Goal: Contribute content: Contribute content

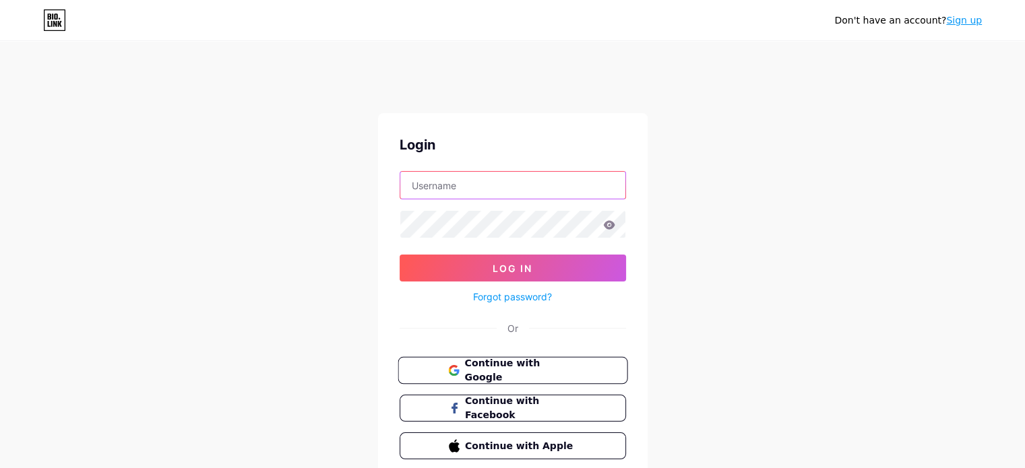
type input "[EMAIL_ADDRESS][DOMAIN_NAME]"
click at [543, 369] on span "Continue with Google" at bounding box center [520, 371] width 113 height 29
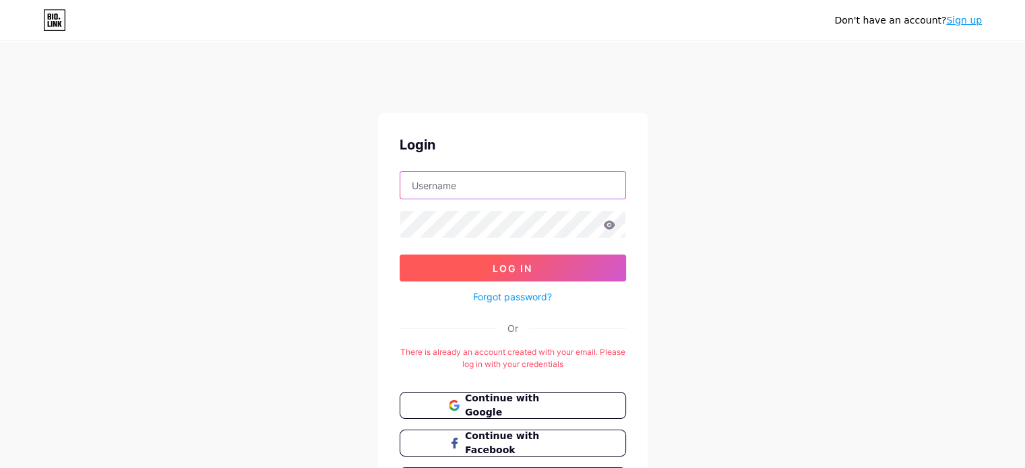
type input "[EMAIL_ADDRESS][DOMAIN_NAME]"
click at [553, 266] on button "Log In" at bounding box center [513, 268] width 226 height 27
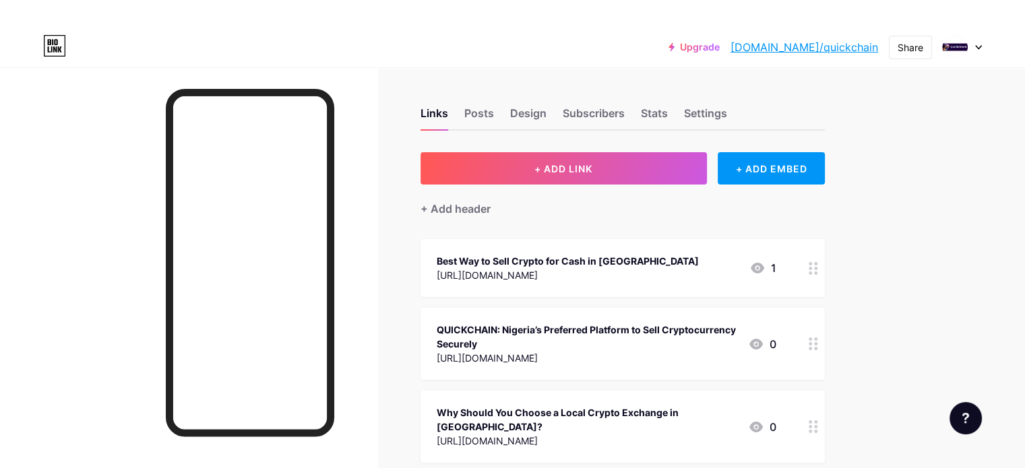
click at [552, 117] on div "Links Posts Design Subscribers Stats Settings" at bounding box center [623, 107] width 404 height 47
click at [494, 118] on div "Posts" at bounding box center [479, 117] width 30 height 24
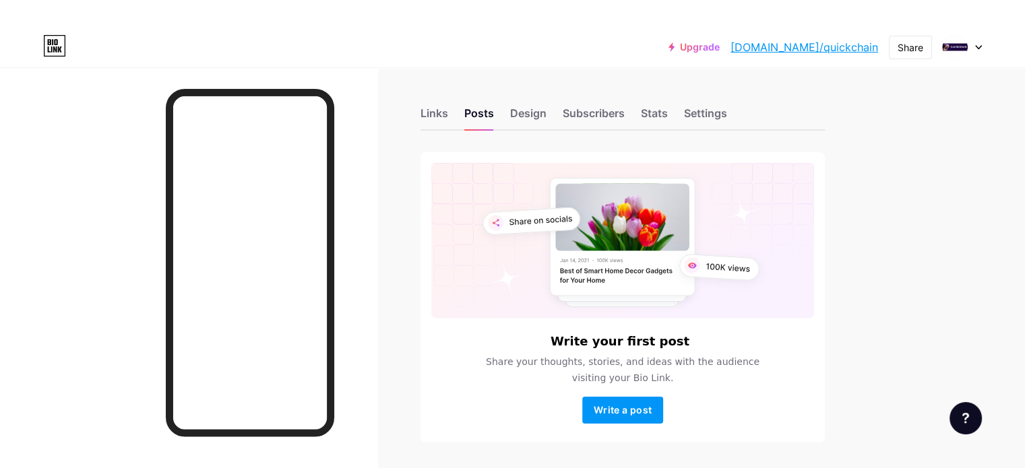
scroll to position [41, 0]
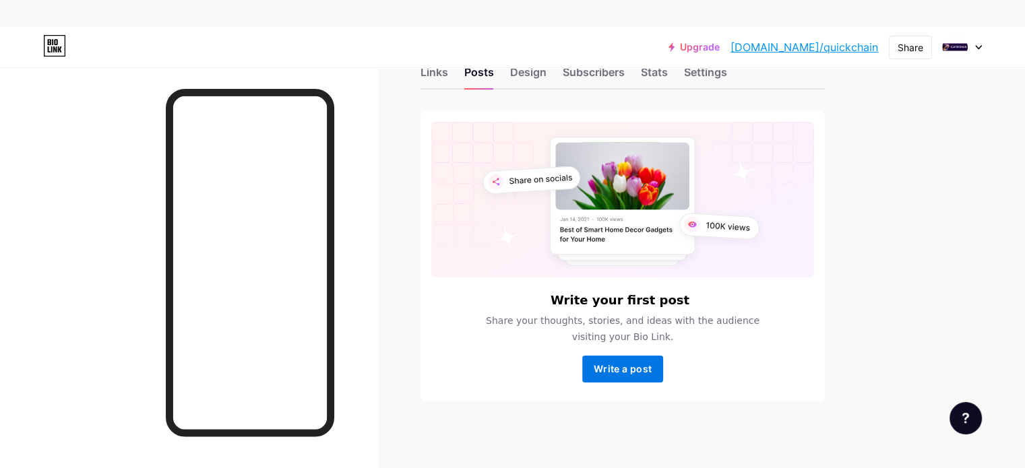
click at [652, 367] on span "Write a post" at bounding box center [623, 368] width 58 height 11
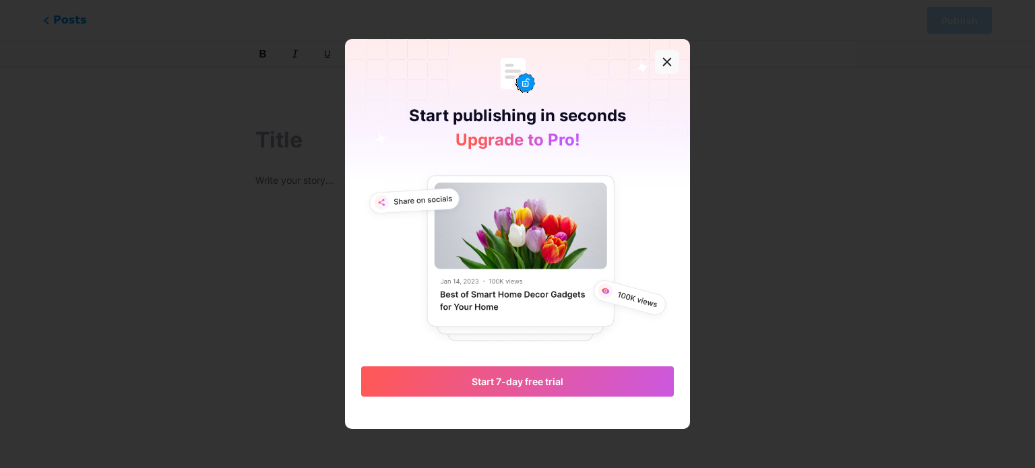
click at [664, 59] on icon at bounding box center [667, 61] width 7 height 7
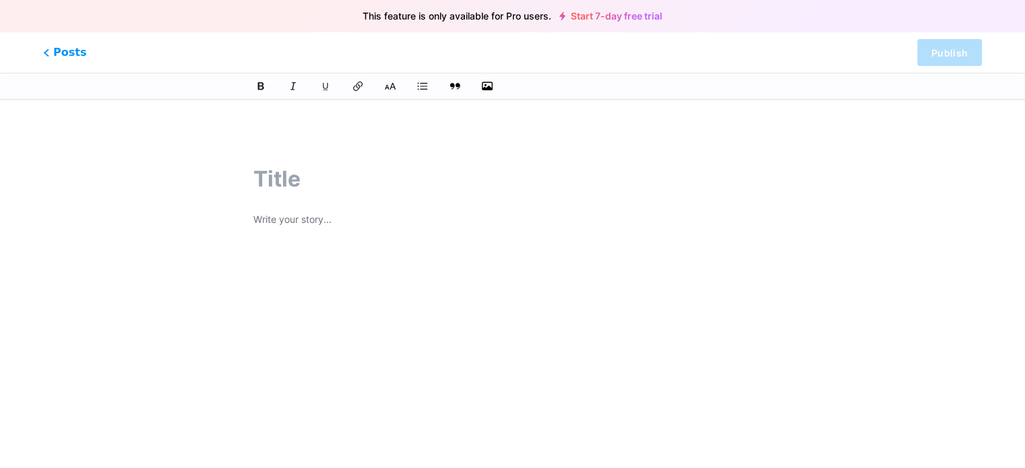
click at [319, 219] on p at bounding box center [512, 221] width 518 height 19
paste div
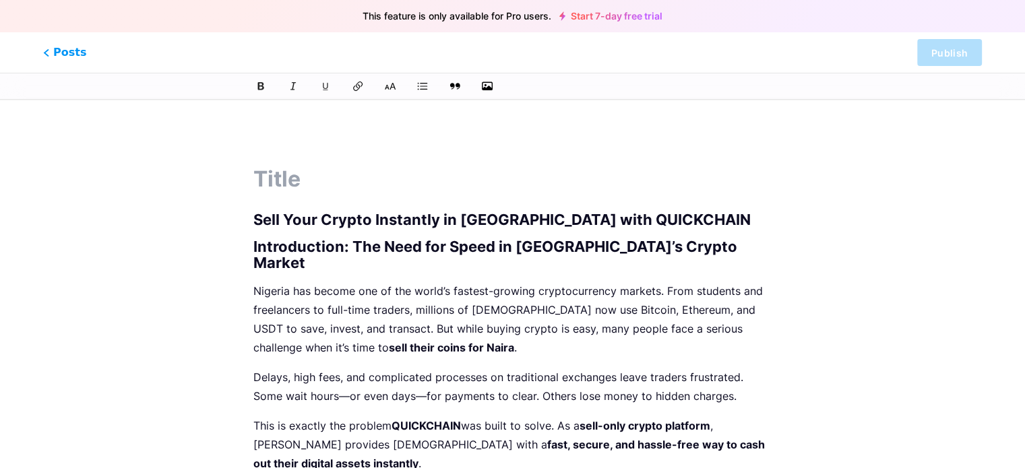
drag, startPoint x: 248, startPoint y: 218, endPoint x: 499, endPoint y: 232, distance: 251.1
click at [253, 220] on h1 "Sell Your Crypto Instantly in Nigeria with QUICKCHAIN" at bounding box center [512, 220] width 518 height 16
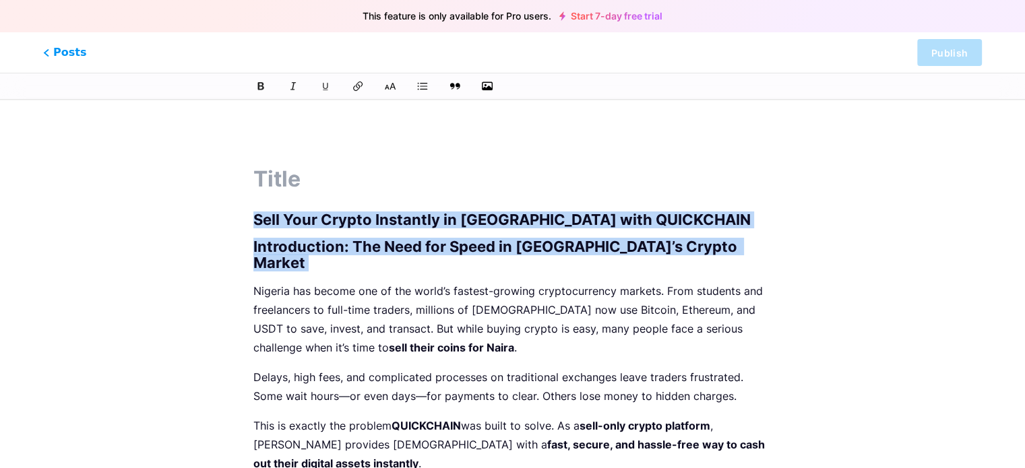
drag, startPoint x: 253, startPoint y: 220, endPoint x: 694, endPoint y: 248, distance: 441.6
copy div "Sell Your Crypto Instantly in Nigeria with QUICKCHAIN Introduction: The Need fo…"
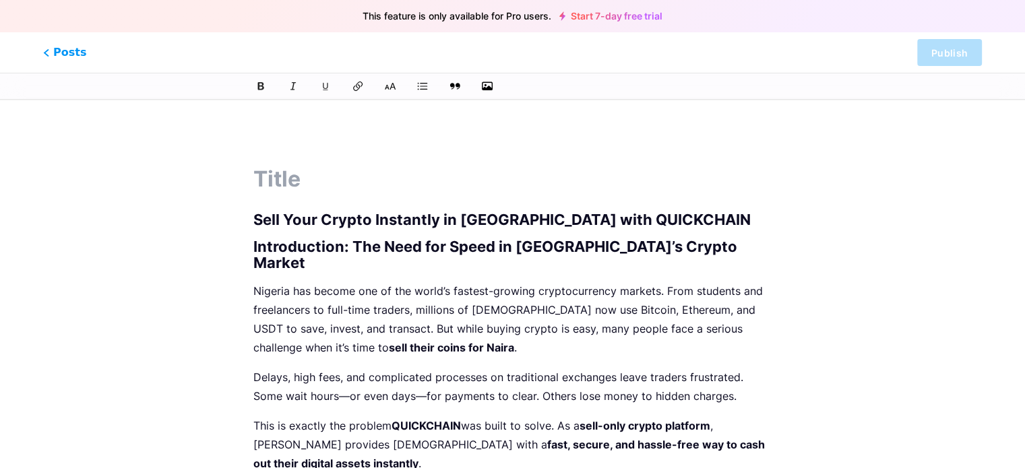
click at [272, 180] on input "text" at bounding box center [512, 179] width 518 height 32
paste input "Sell Your Crypto Instantly in Nigeria with QUICKCHAIN Introduction: The Need fo…"
type input "Sell Your Crypto Instantly in Nigeria with QUICKCHAIN Introduction: The Need fo…"
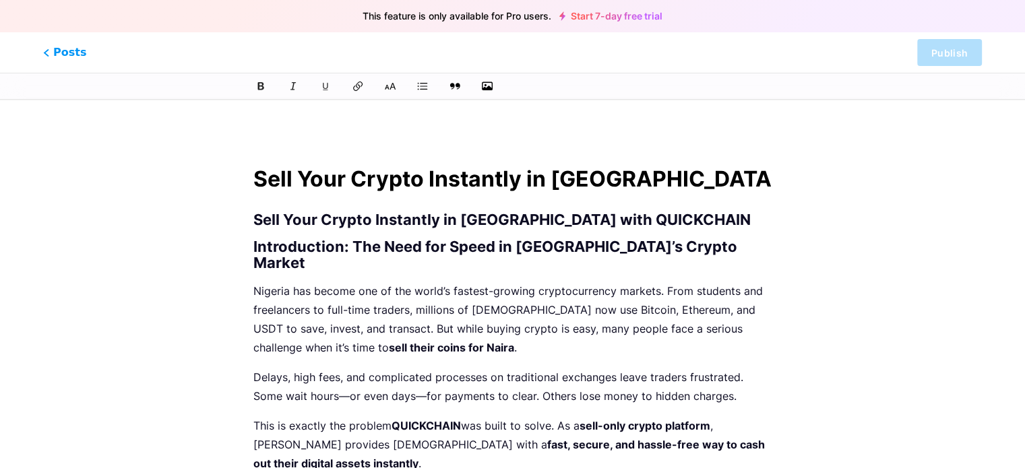
scroll to position [0, 688]
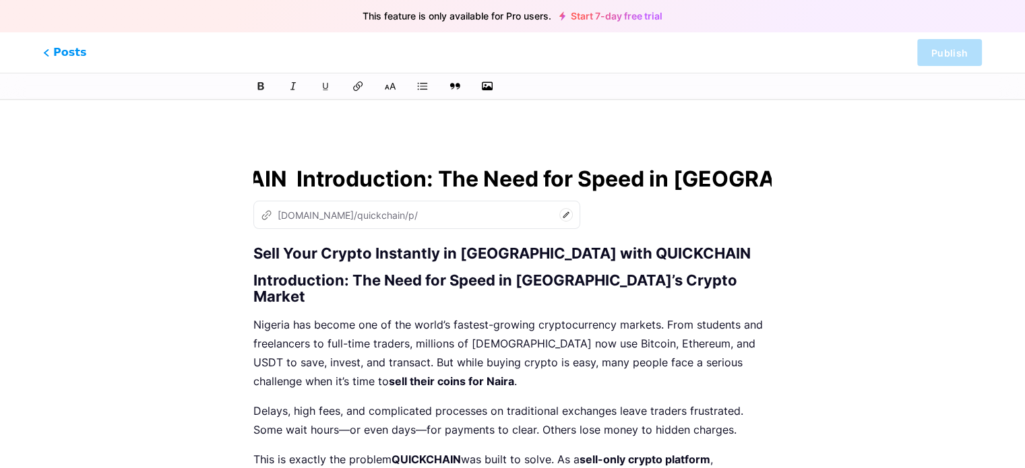
type input "sell-your-crypto-instantly-in-nigeria-with-quickchain-introduction-the-need-for…"
type input "Sell Your Crypto Instantly in Nigeria with QUICKCHAIN Introduction: The Need fo…"
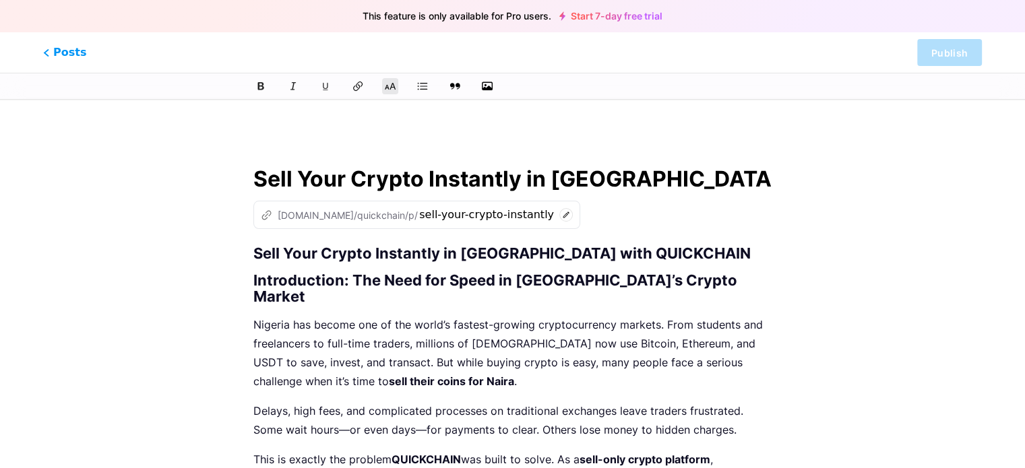
click at [696, 282] on h2 "Introduction: The Need for Speed in Nigeria’s Crypto Market" at bounding box center [512, 288] width 518 height 32
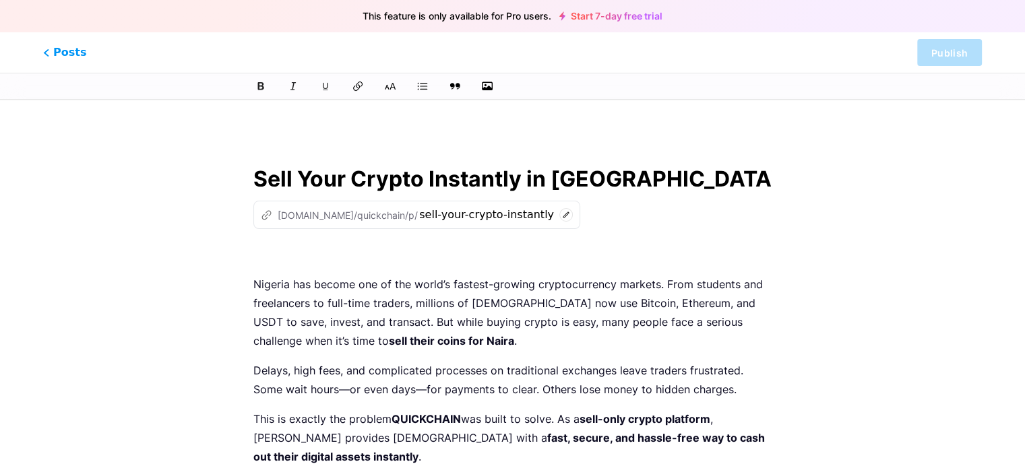
click at [757, 185] on input "Sell Your Crypto Instantly in Nigeria with QUICKCHAIN Introduction: The Need fo…" at bounding box center [512, 179] width 518 height 32
click at [705, 188] on input "Sell Your Crypto Instantly in Nigeria with QUICKCHAIN Introduction: The Need fo…" at bounding box center [512, 179] width 518 height 32
click at [559, 215] on icon at bounding box center [565, 214] width 13 height 13
click at [603, 228] on div "z bio.link/quickchain/p/ sell-your-crypto-instantly-in-nigeria-with-quickchain-…" at bounding box center [512, 215] width 518 height 28
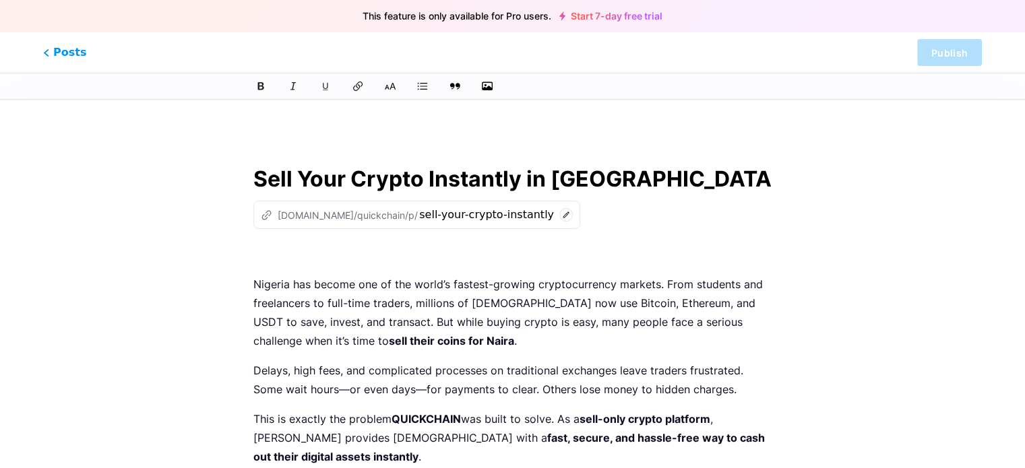
click at [510, 222] on div "z bio.link/quickchain/p/ sell-your-crypto-instantly-in-nigeria-with-quickchain-…" at bounding box center [416, 215] width 327 height 28
click at [559, 219] on icon at bounding box center [565, 214] width 13 height 13
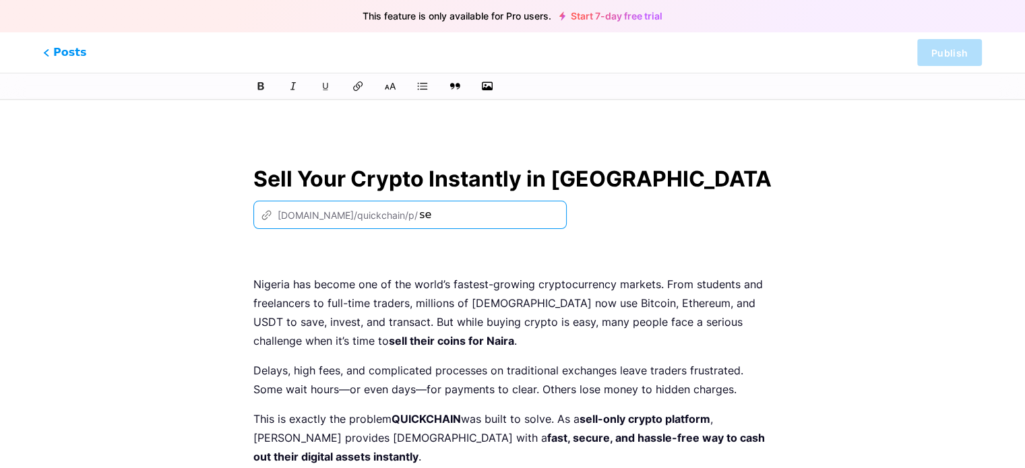
type input "s"
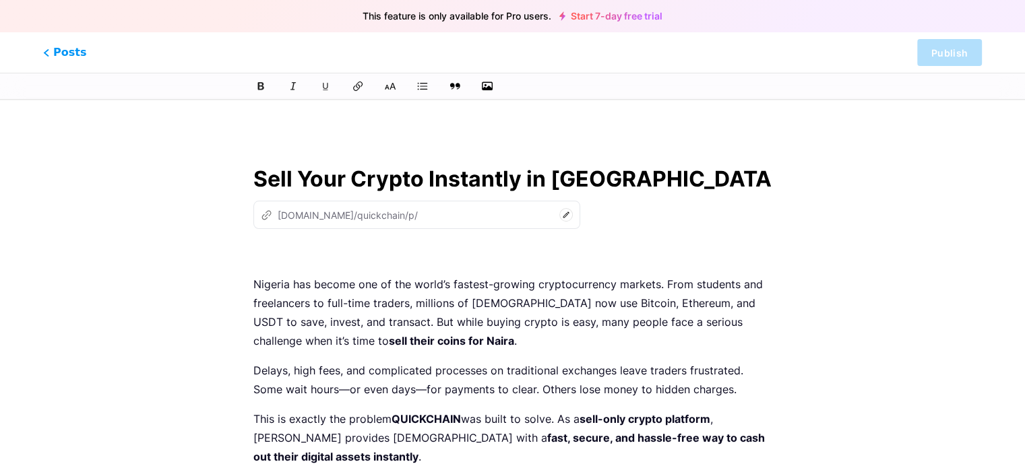
click at [569, 175] on input "Sell Your Crypto Instantly in Nigeria with QUICKCHAIN Introduction: The Need fo…" at bounding box center [512, 179] width 518 height 32
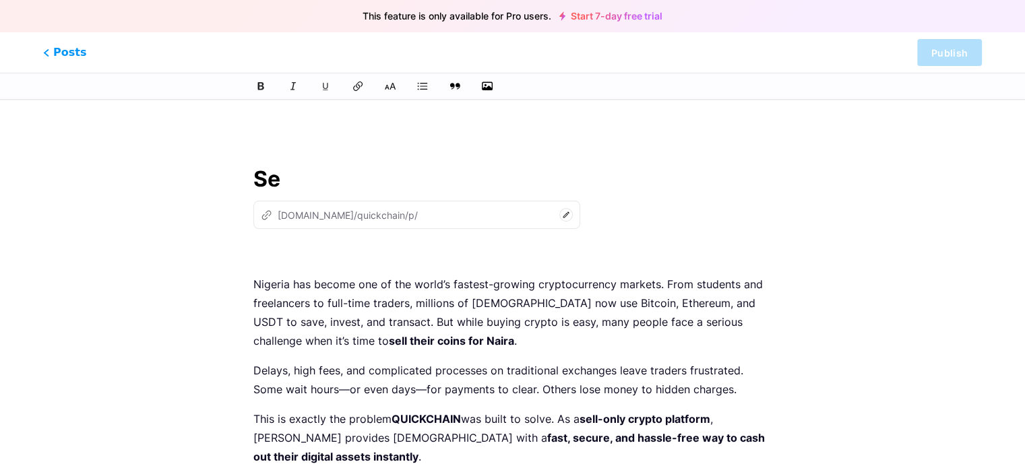
type input "S"
click at [569, 175] on input "text" at bounding box center [512, 179] width 518 height 32
click at [479, 309] on p "Nigeria has become one of the world’s fastest-growing cryptocurrency markets. F…" at bounding box center [512, 312] width 518 height 75
click at [513, 211] on div "z bio.link/quickchain/p/" at bounding box center [416, 215] width 327 height 28
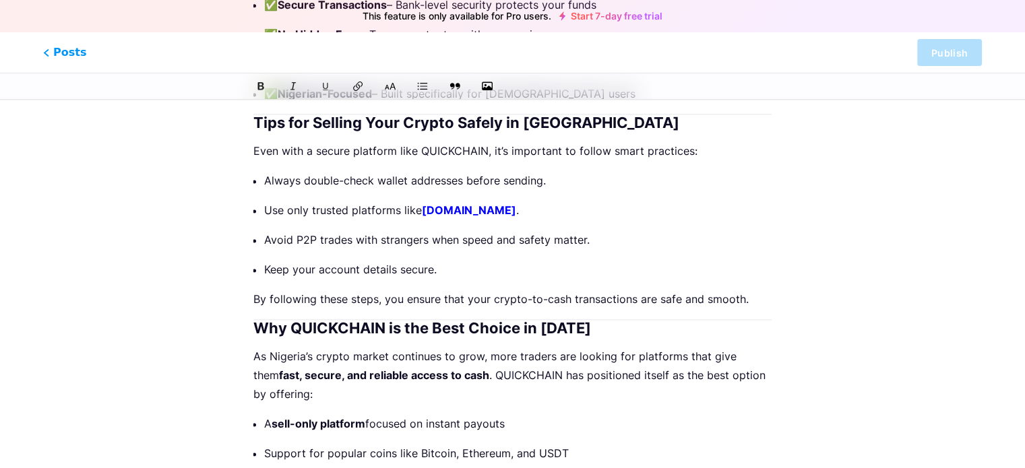
scroll to position [1828, 0]
click at [468, 204] on strong "quickchain.app" at bounding box center [469, 210] width 94 height 13
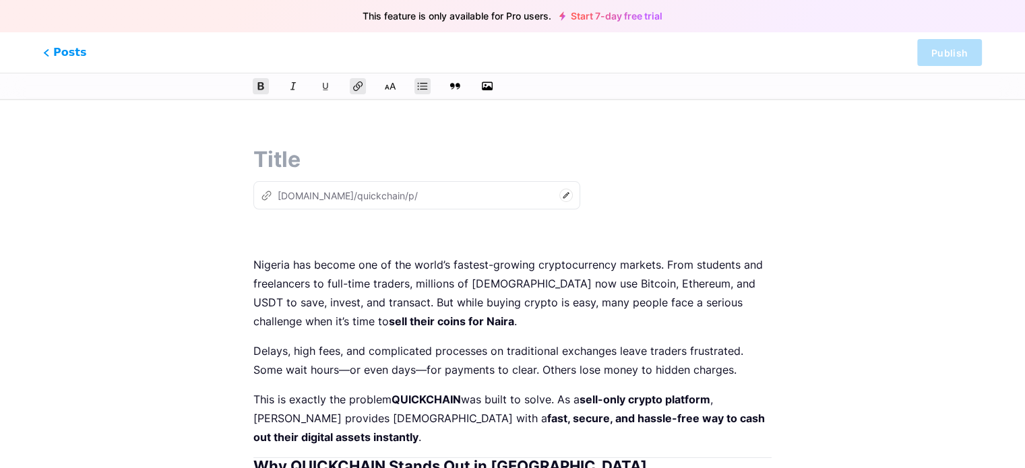
scroll to position [0, 0]
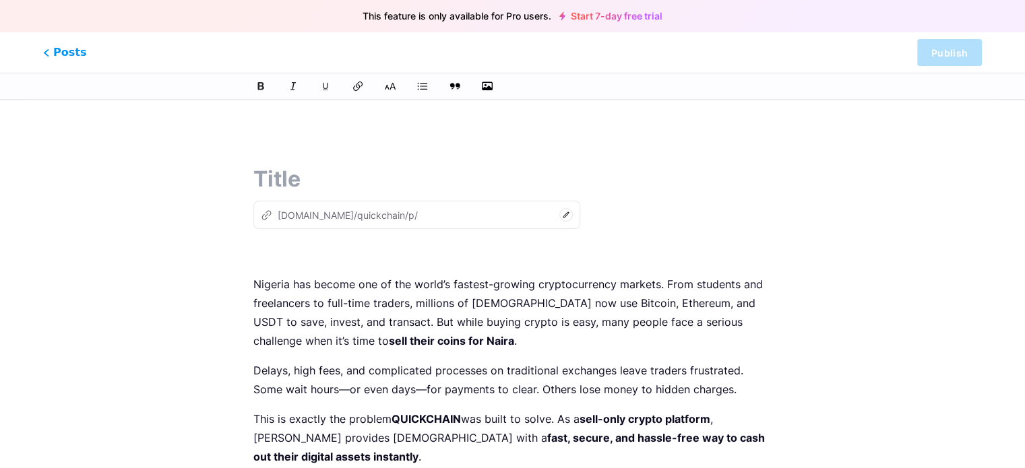
click at [394, 258] on p at bounding box center [512, 254] width 518 height 19
click at [293, 178] on input "text" at bounding box center [512, 179] width 518 height 32
paste input "Sell Your Crypto Instantly in Nigeria with QUICKCHAIN"
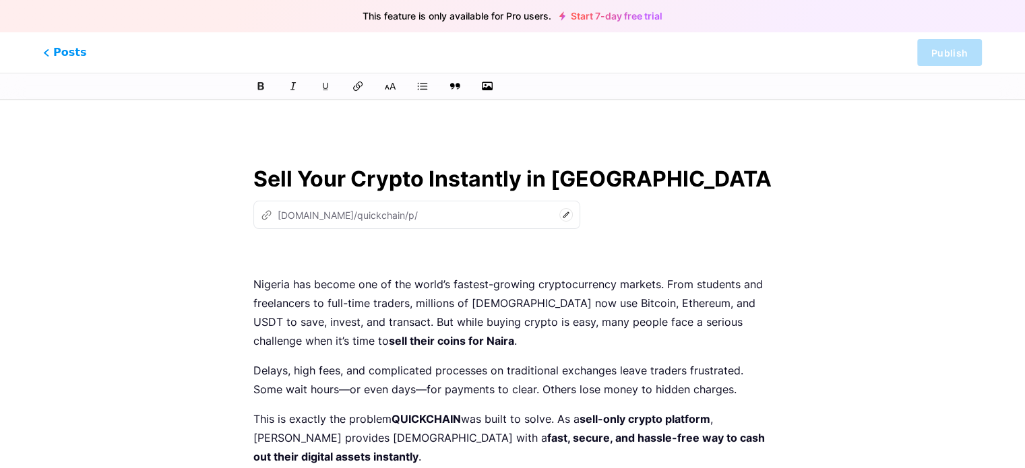
type input "Sell Your Crypto Instantly in Nigeria with QUICKCHAIN"
click at [356, 252] on p at bounding box center [512, 254] width 518 height 19
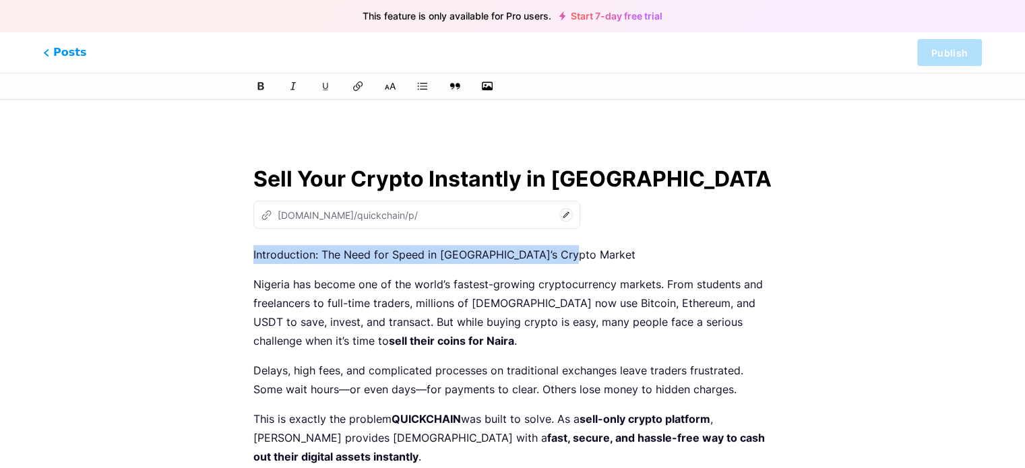
drag, startPoint x: 568, startPoint y: 257, endPoint x: 252, endPoint y: 257, distance: 316.1
click at [429, 81] on button at bounding box center [422, 86] width 20 height 20
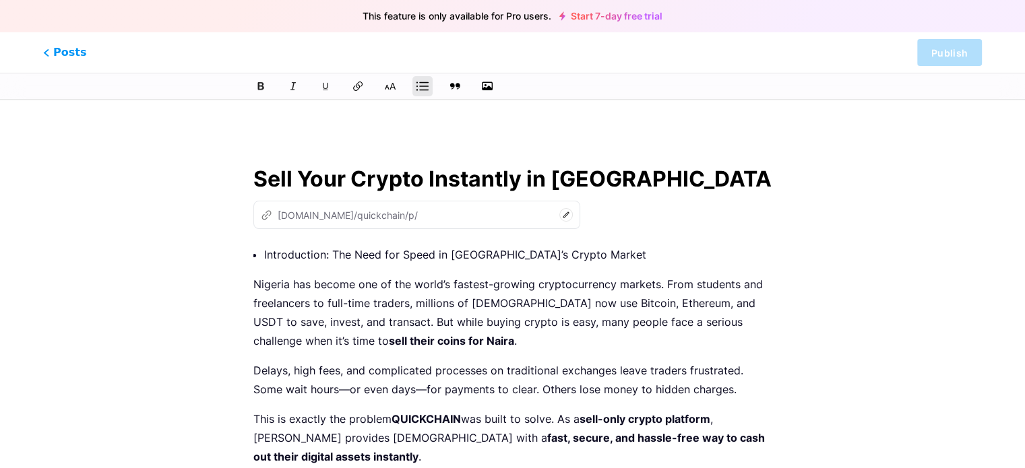
click at [429, 81] on button at bounding box center [422, 86] width 20 height 20
click at [264, 88] on icon at bounding box center [261, 86] width 8 height 9
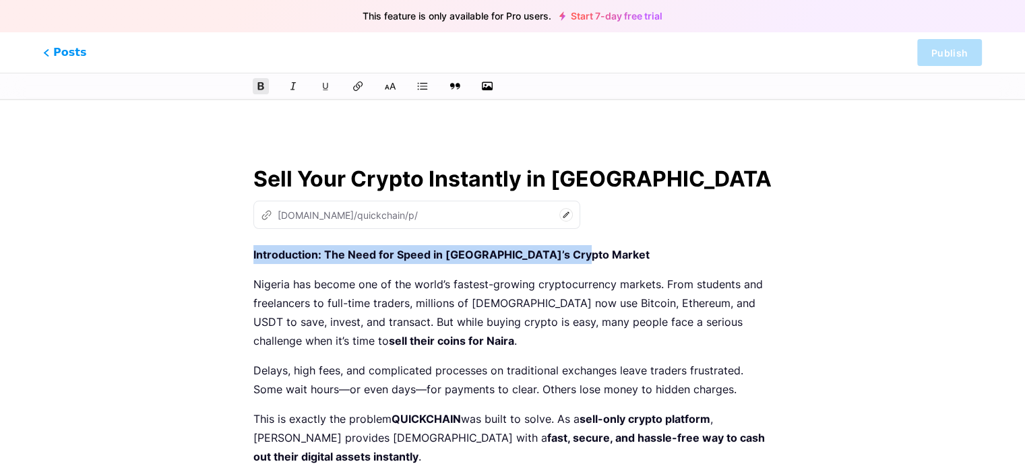
drag, startPoint x: 410, startPoint y: 257, endPoint x: 382, endPoint y: 256, distance: 27.7
click at [382, 256] on strong "Introduction: The Need for Speed in Nigeria’s Crypto Market" at bounding box center [451, 254] width 396 height 13
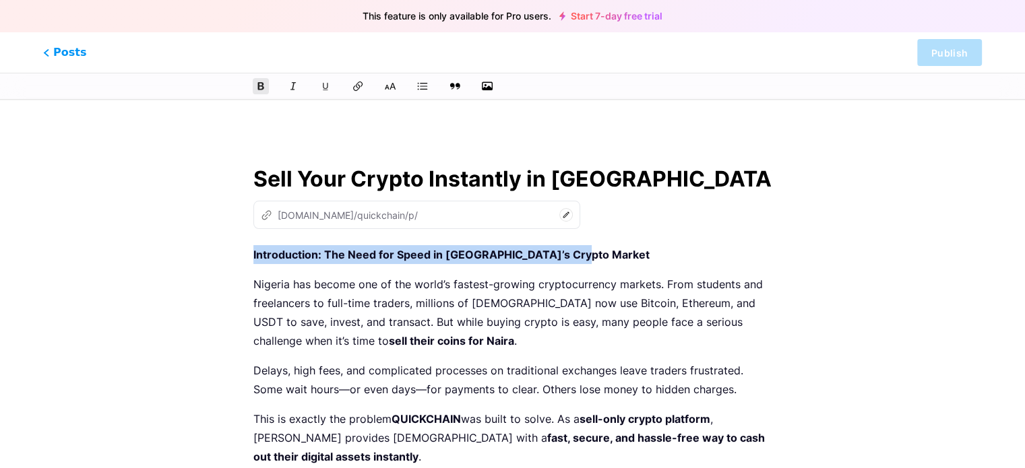
drag, startPoint x: 621, startPoint y: 250, endPoint x: 183, endPoint y: 232, distance: 439.1
click at [363, 245] on p "Introduction: The Need for Speed in Nigeria’s Crypto Market" at bounding box center [512, 254] width 518 height 19
drag, startPoint x: 576, startPoint y: 251, endPoint x: 251, endPoint y: 244, distance: 324.3
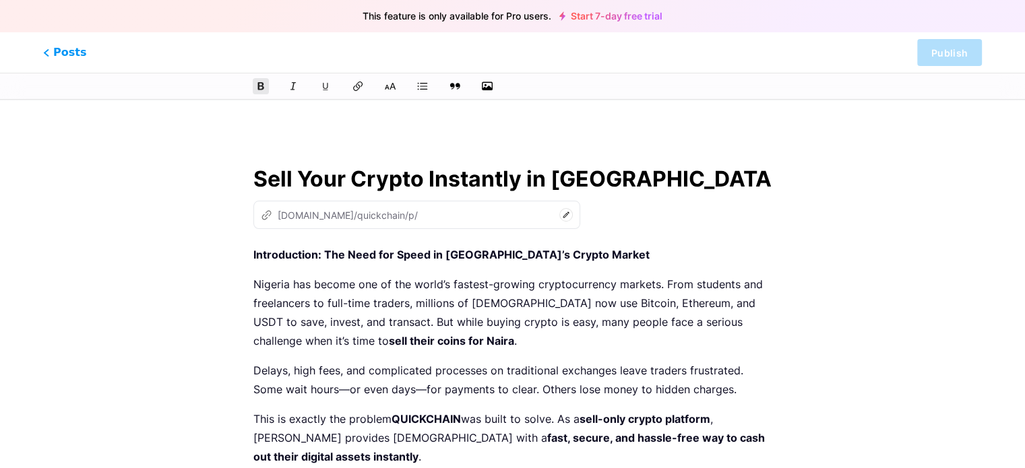
drag, startPoint x: 285, startPoint y: 253, endPoint x: 231, endPoint y: 250, distance: 54.0
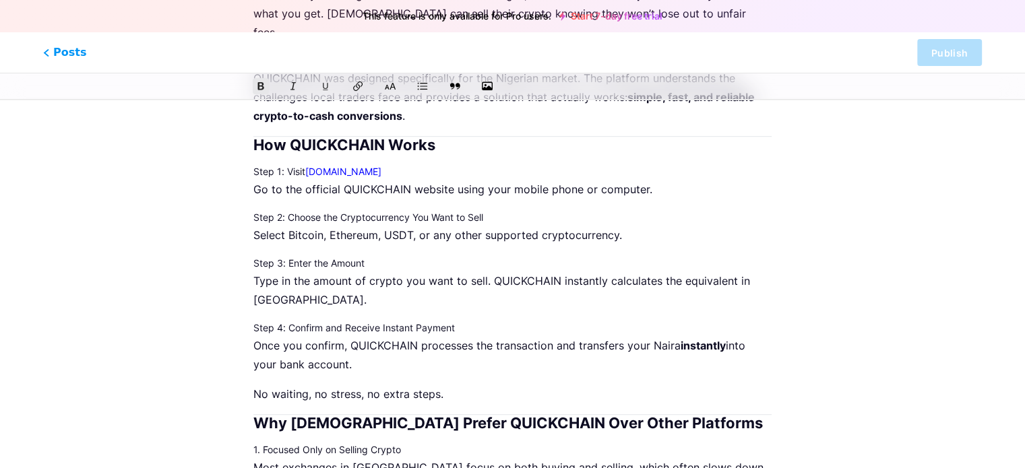
scroll to position [718, 0]
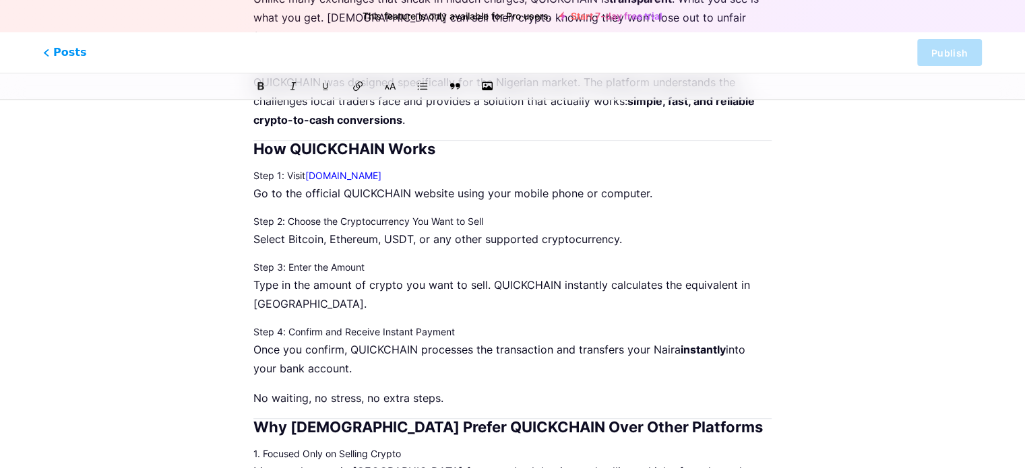
drag, startPoint x: 377, startPoint y: 146, endPoint x: 304, endPoint y: 159, distance: 73.9
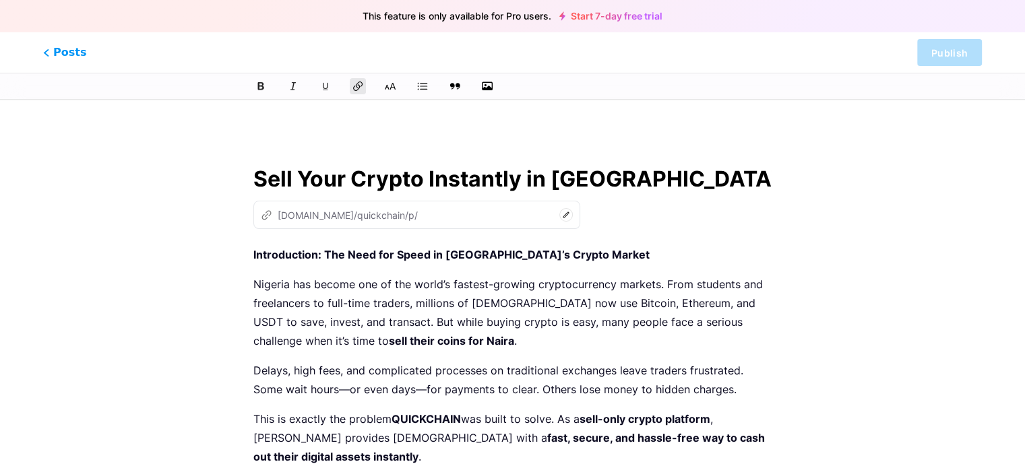
scroll to position [0, 51]
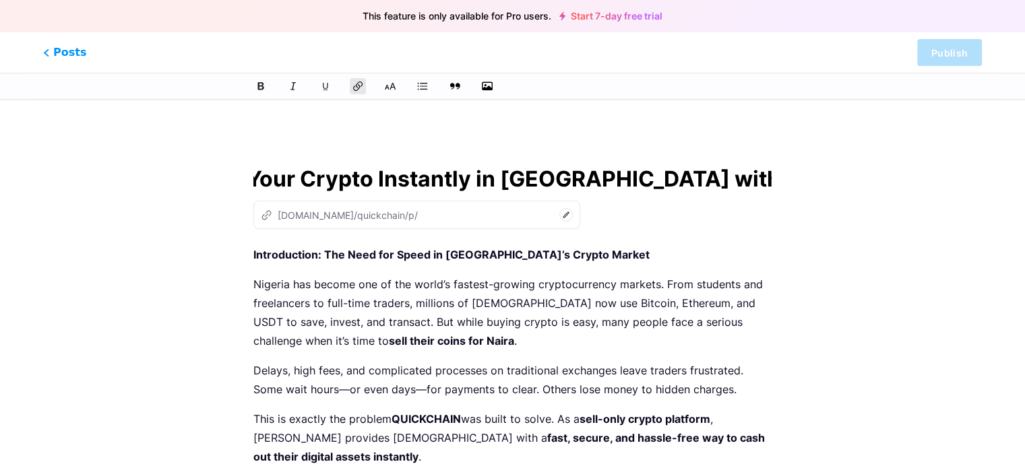
drag, startPoint x: 748, startPoint y: 179, endPoint x: 822, endPoint y: 278, distance: 123.7
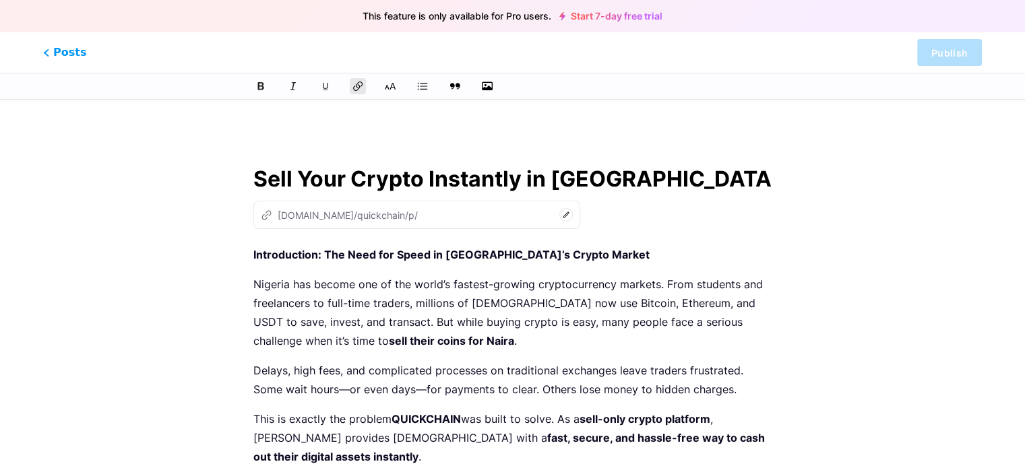
click at [748, 175] on input "Sell Your Crypto Instantly in Nigeria with QUICKCHAIN" at bounding box center [512, 179] width 518 height 32
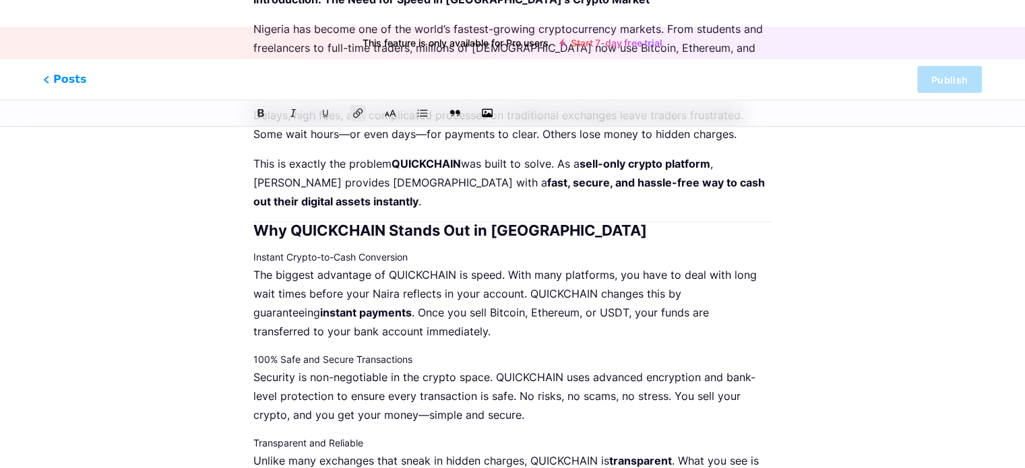
scroll to position [267, 0]
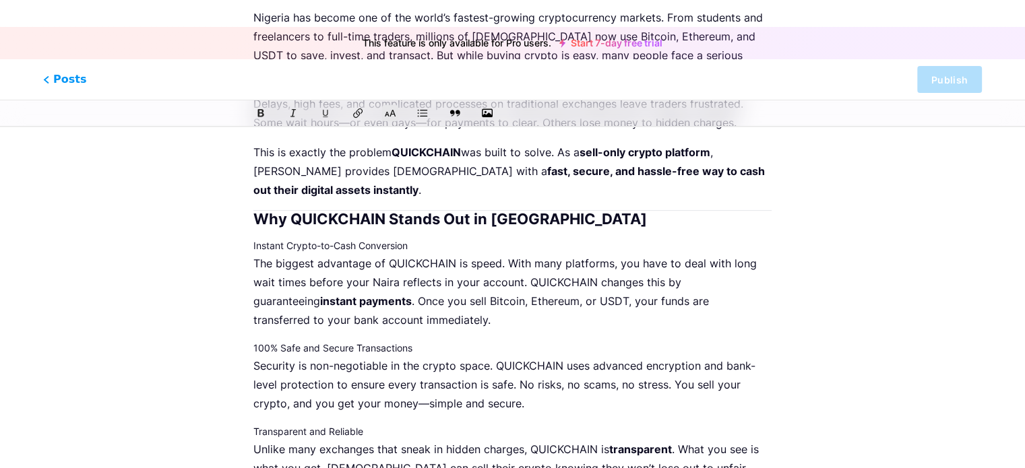
click at [505, 215] on h2 "Why QUICKCHAIN Stands Out in Nigeria" at bounding box center [512, 219] width 518 height 16
click at [572, 221] on h2 "Why QUICKCHAIN Stands Out in Nigeria" at bounding box center [512, 219] width 518 height 16
drag, startPoint x: 572, startPoint y: 221, endPoint x: 665, endPoint y: 223, distance: 93.7
click at [665, 223] on h2 "Why QUICKCHAIN Stands Out in Nigeria" at bounding box center [512, 219] width 518 height 16
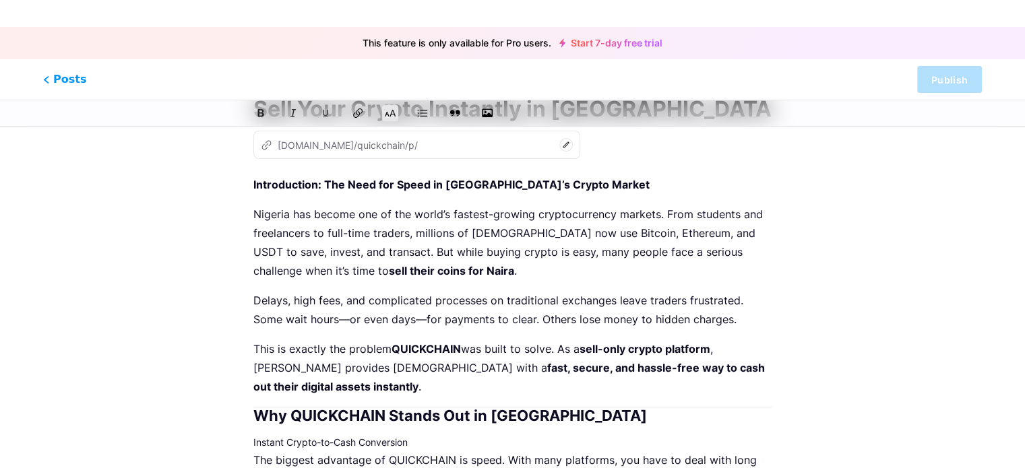
scroll to position [0, 0]
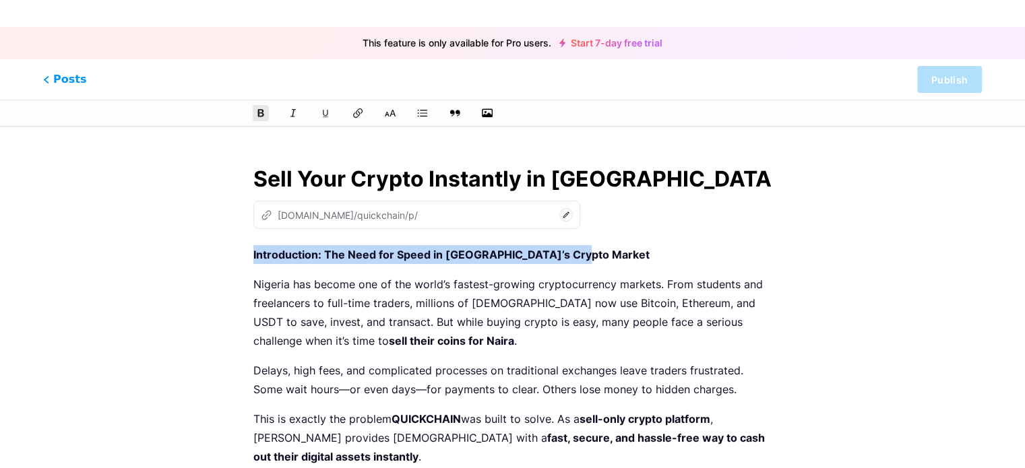
drag, startPoint x: 572, startPoint y: 248, endPoint x: 236, endPoint y: 219, distance: 336.9
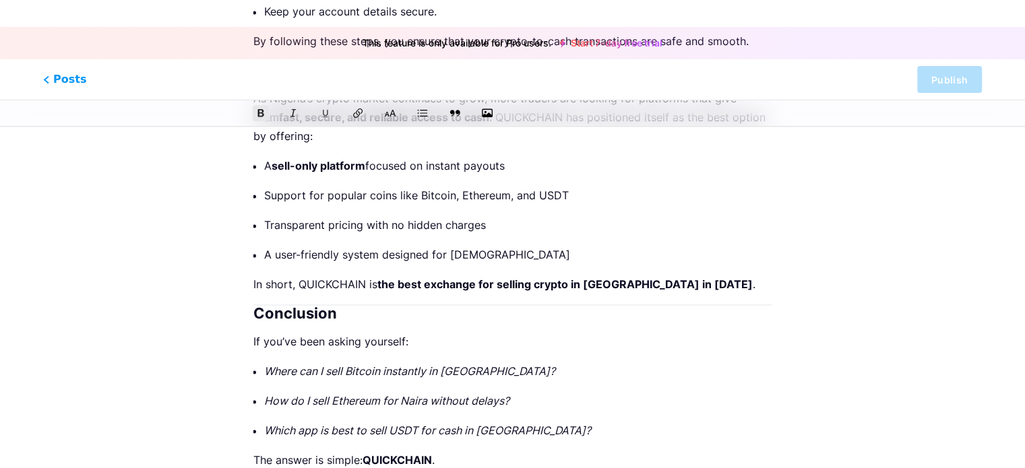
scroll to position [2196, 0]
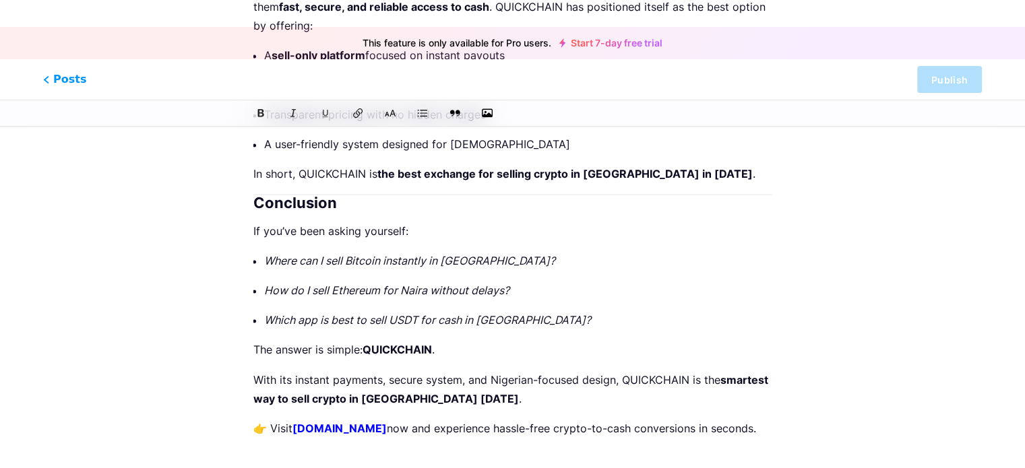
click at [335, 431] on p "👉 Visit www.quickchain.app now and experience hassle-free crypto-to-cash conver…" at bounding box center [512, 428] width 518 height 19
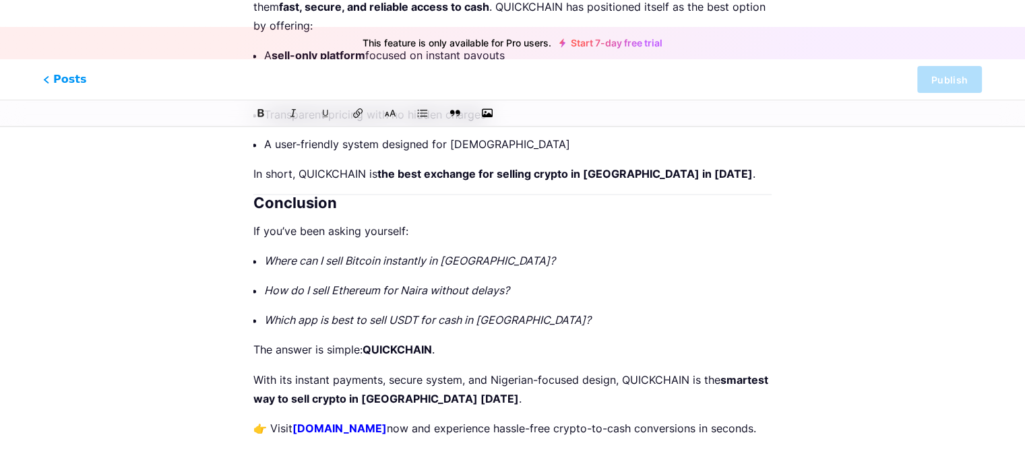
click at [334, 431] on p "👉 Visit www.quickchain.app now and experience hassle-free crypto-to-cash conver…" at bounding box center [512, 428] width 518 height 19
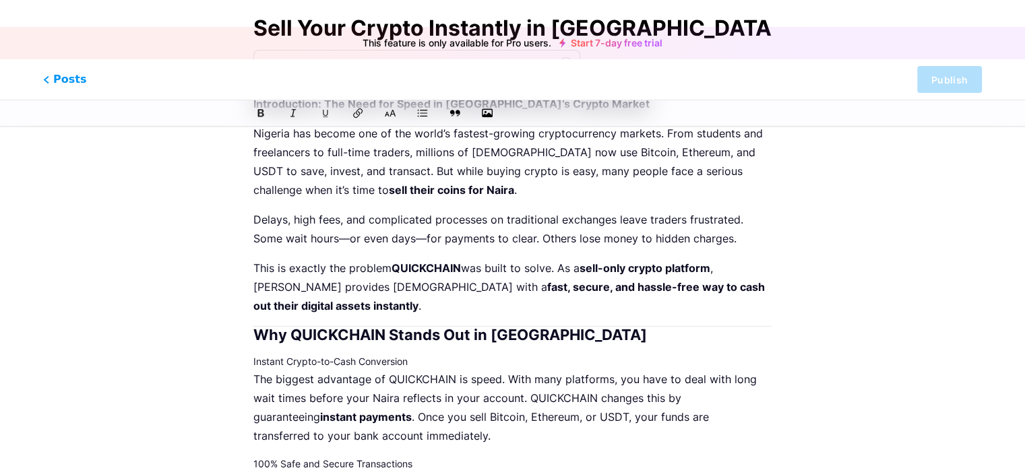
scroll to position [0, 0]
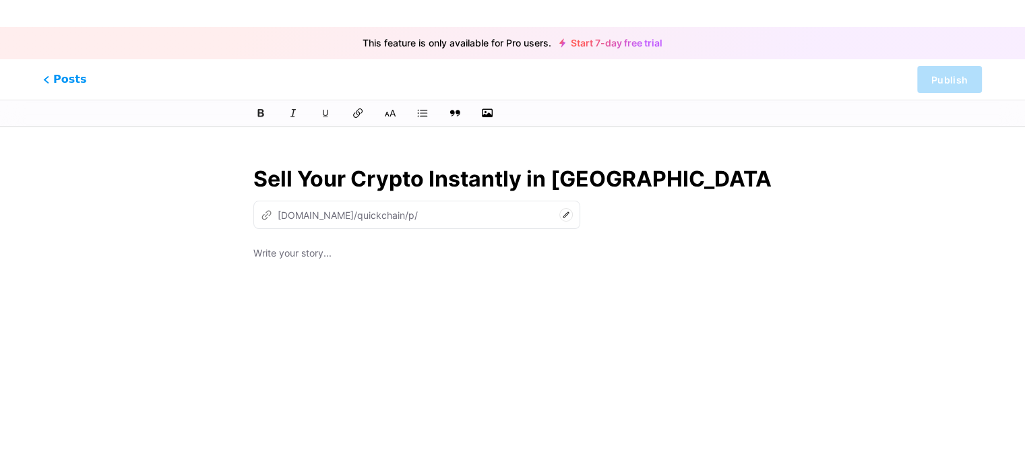
drag, startPoint x: 791, startPoint y: 173, endPoint x: 749, endPoint y: 149, distance: 48.6
click at [749, 149] on div "Sell Your Crypto Instantly in Nigeria with QUICKCHAIN z bio.link/quickchain/p/" at bounding box center [512, 375] width 615 height 457
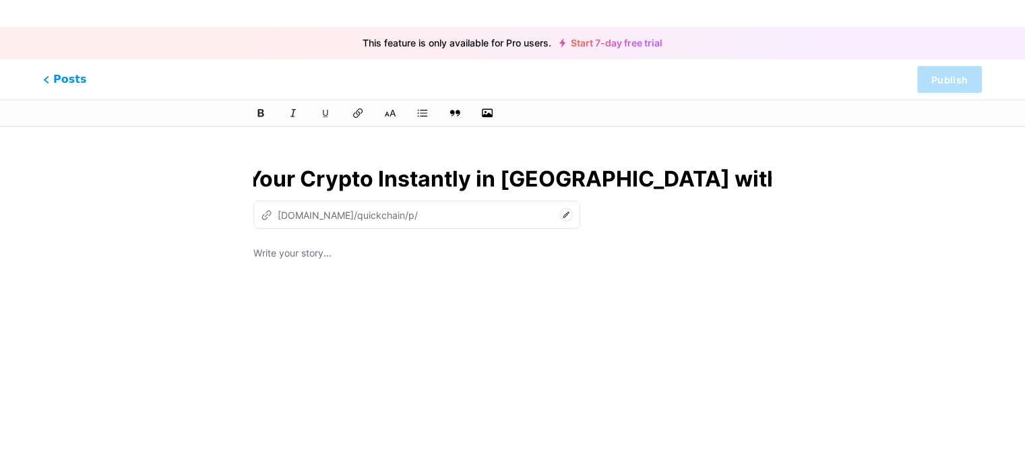
drag, startPoint x: 253, startPoint y: 183, endPoint x: 897, endPoint y: 193, distance: 643.7
click at [897, 193] on div "This feature is only available for Pro users. Start 7-day free trial Posts Publ…" at bounding box center [512, 375] width 1025 height 457
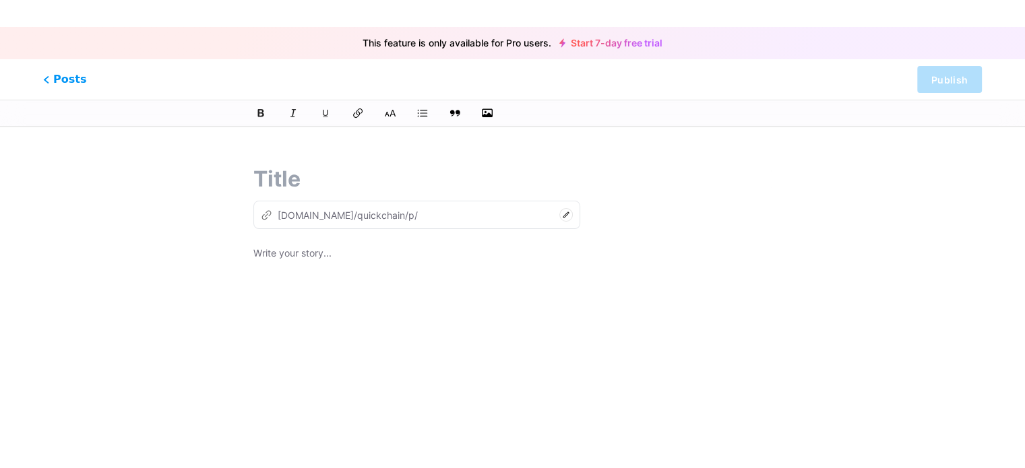
scroll to position [0, 0]
